Goal: Check status: Check status

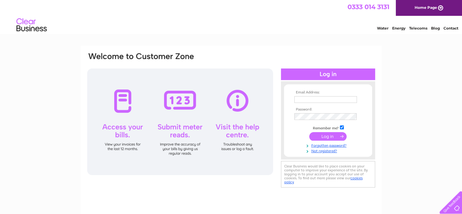
click at [340, 99] on input "text" at bounding box center [325, 99] width 63 height 7
click at [353, 99] on img at bounding box center [352, 99] width 5 height 5
click at [353, 101] on span "1" at bounding box center [353, 102] width 3 height 4
type input "[EMAIL_ADDRESS][DOMAIN_NAME]"
click at [320, 135] on input "submit" at bounding box center [327, 136] width 37 height 9
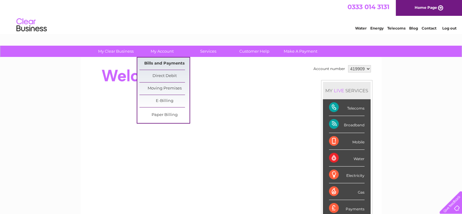
click at [164, 63] on link "Bills and Payments" at bounding box center [164, 63] width 50 height 12
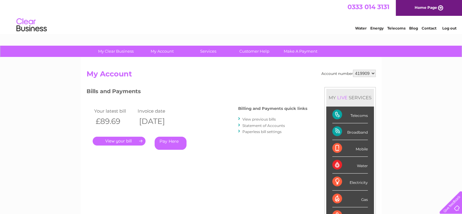
click at [124, 141] on link "." at bounding box center [119, 140] width 53 height 9
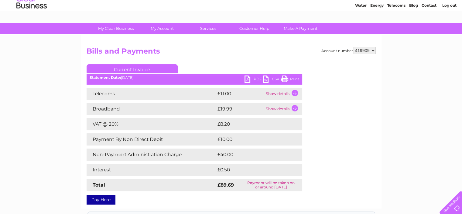
scroll to position [44, 0]
